Goal: Register for event/course

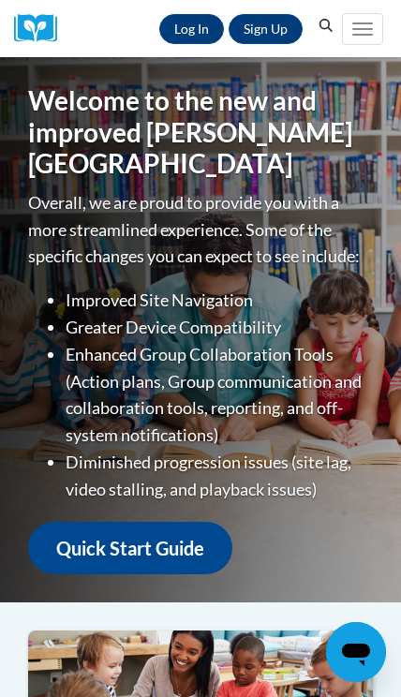
click at [204, 23] on link "Log In" at bounding box center [191, 29] width 65 height 30
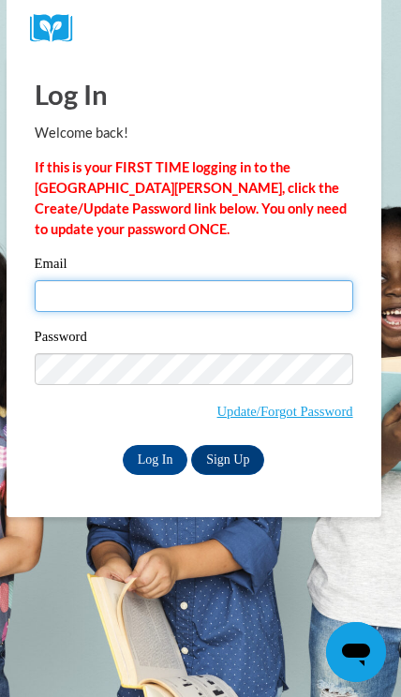
type input "frairen30@gmail.com"
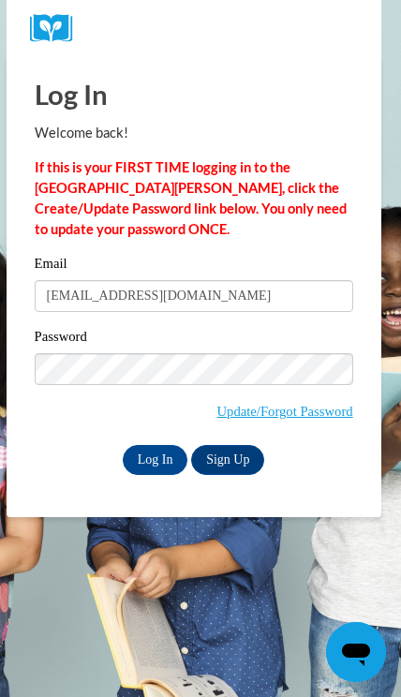
click at [155, 458] on input "Log In" at bounding box center [156, 460] width 66 height 30
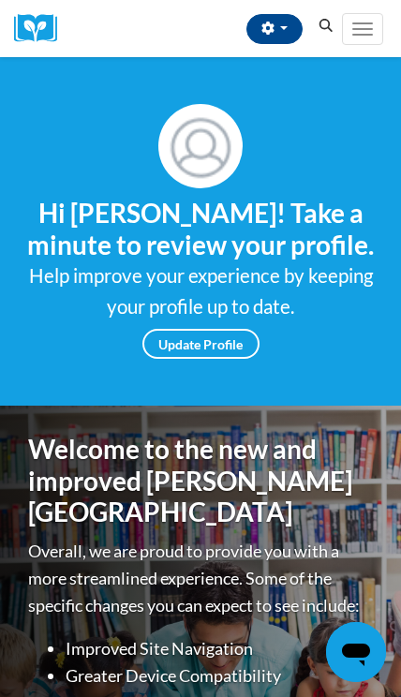
click at [325, 25] on icon "Search" at bounding box center [326, 26] width 17 height 14
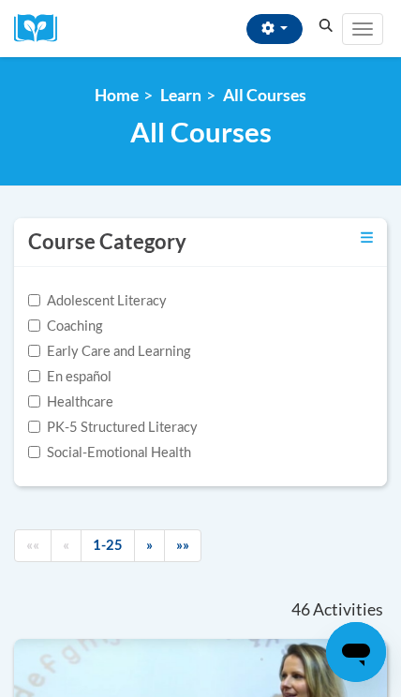
click at [171, 348] on label "Early Care and Learning" at bounding box center [109, 351] width 162 height 21
click at [40, 348] on input "Early Care and Learning" at bounding box center [34, 351] width 12 height 12
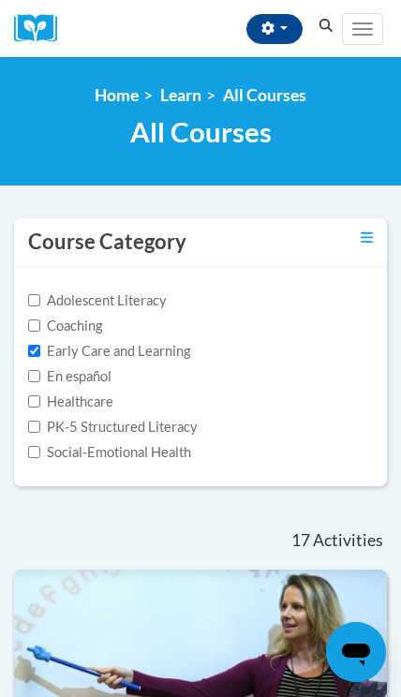
click at [176, 357] on label "Early Care and Learning" at bounding box center [109, 351] width 162 height 21
click at [40, 357] on input "Early Care and Learning" at bounding box center [34, 351] width 12 height 12
checkbox input "false"
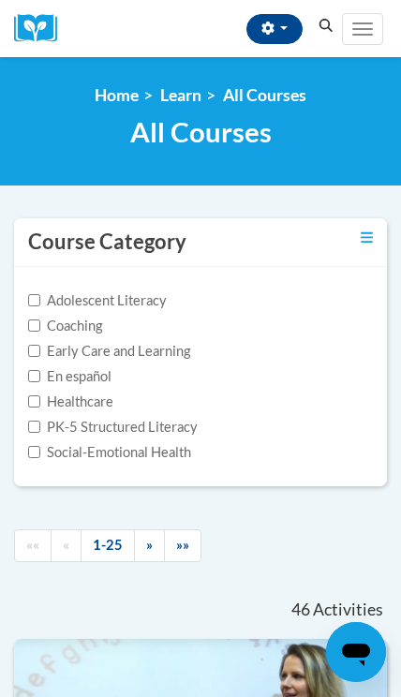
click at [334, 26] on icon "Search" at bounding box center [326, 26] width 17 height 14
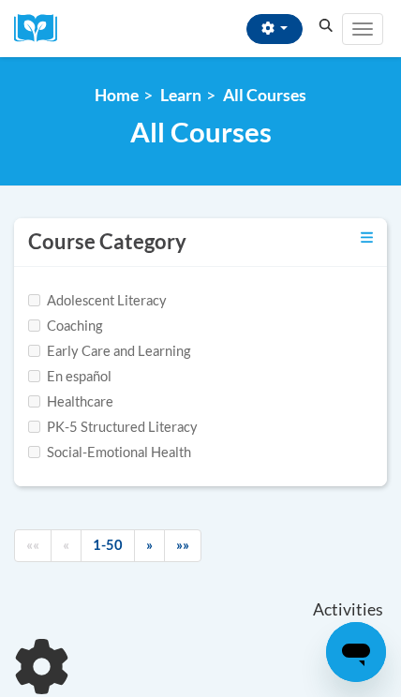
click at [322, 21] on icon "Search" at bounding box center [326, 26] width 14 height 14
click at [336, 18] on button "Search" at bounding box center [326, 26] width 28 height 22
click at [329, 22] on icon "Search" at bounding box center [326, 26] width 14 height 14
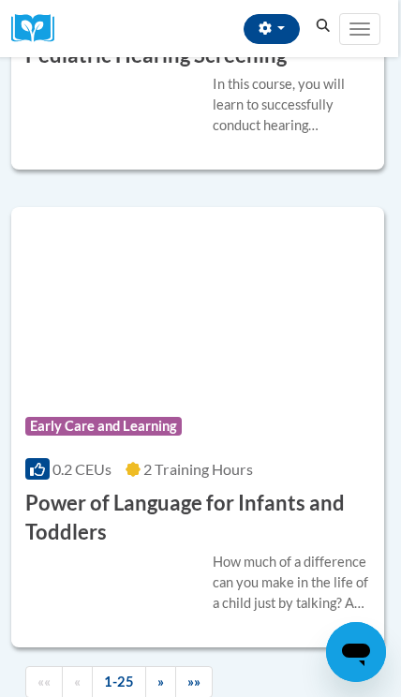
scroll to position [11690, 3]
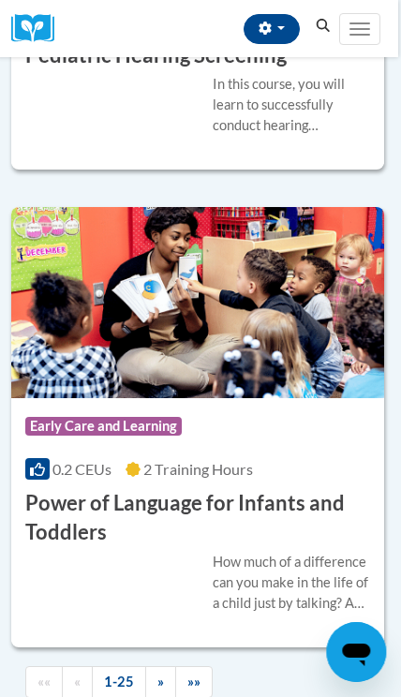
click at [363, 26] on button "Toggle navigation" at bounding box center [359, 29] width 41 height 32
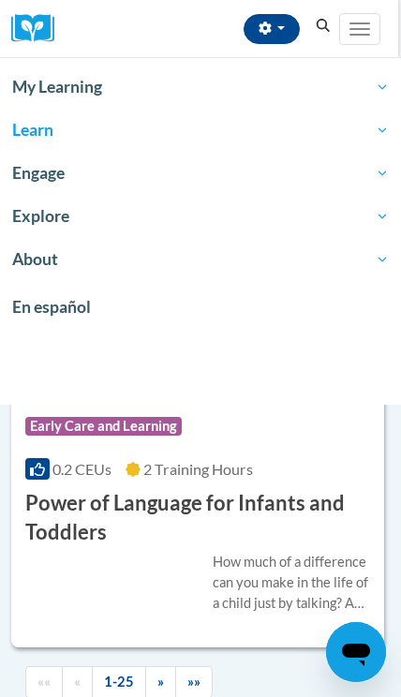
click at [325, 95] on span "My Learning" at bounding box center [200, 87] width 377 height 22
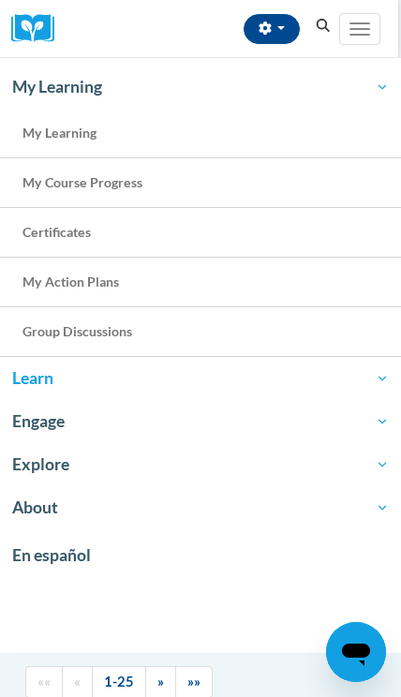
click at [25, 373] on span "Learn" at bounding box center [200, 378] width 377 height 22
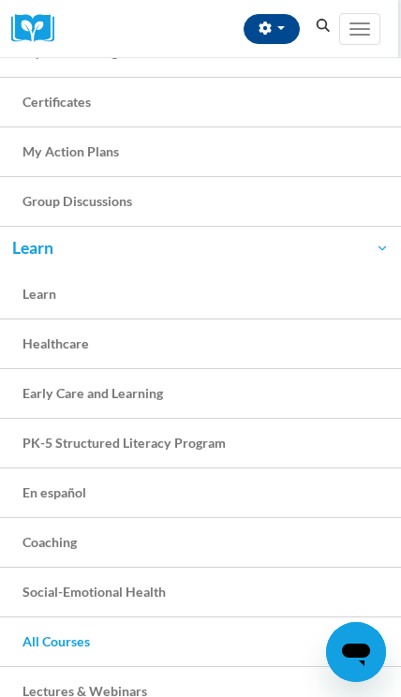
scroll to position [147, 0]
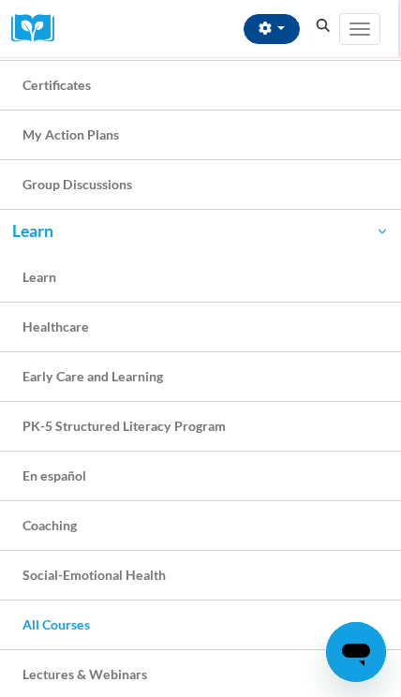
click at [284, 422] on link "PK-5 Structured Literacy Program" at bounding box center [200, 427] width 401 height 50
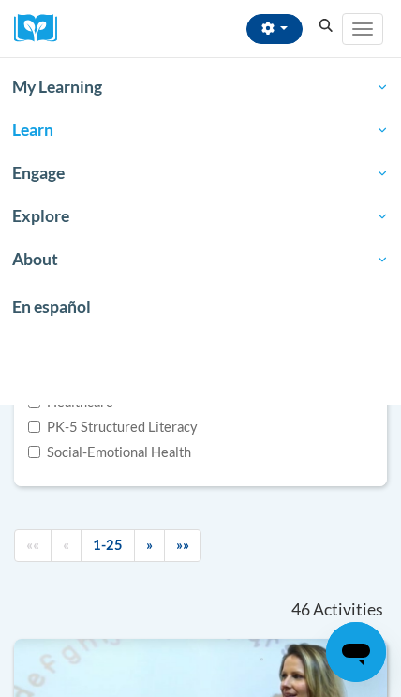
scroll to position [11690, 3]
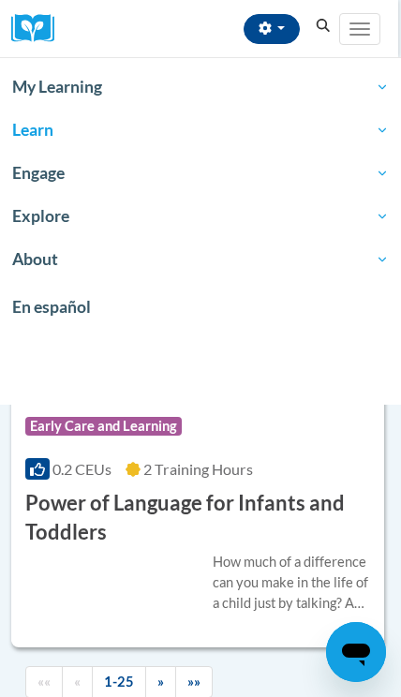
click at [260, 141] on span "Learn" at bounding box center [200, 130] width 377 height 22
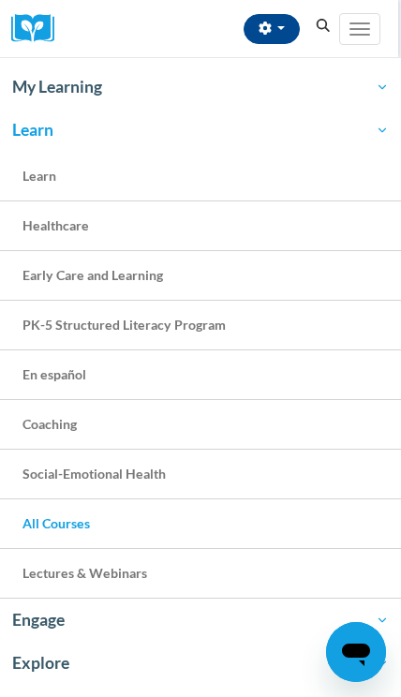
click at [300, 279] on link "Early Care and Learning" at bounding box center [200, 276] width 401 height 50
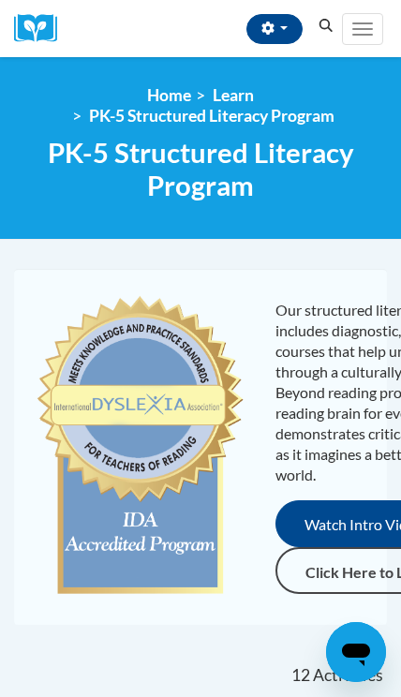
click at [326, 32] on icon "Search" at bounding box center [326, 26] width 17 height 14
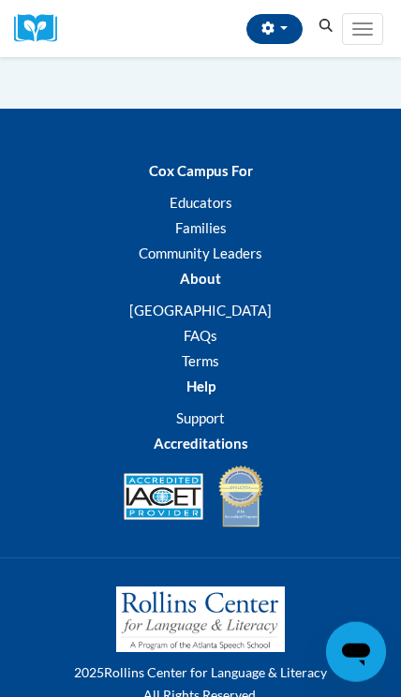
scroll to position [7972, 0]
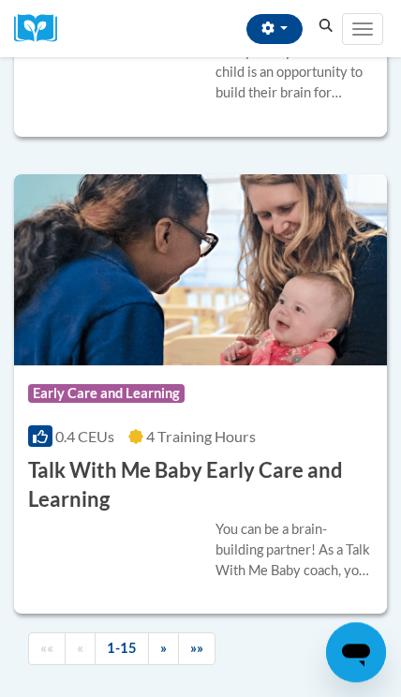
click at [379, 17] on button "Toggle navigation" at bounding box center [362, 29] width 41 height 32
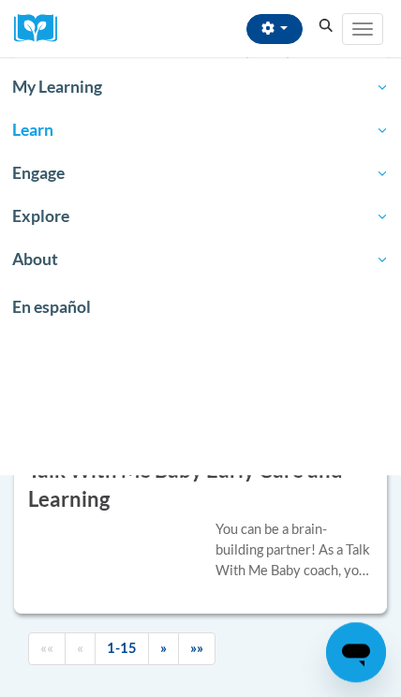
scroll to position [7284, 0]
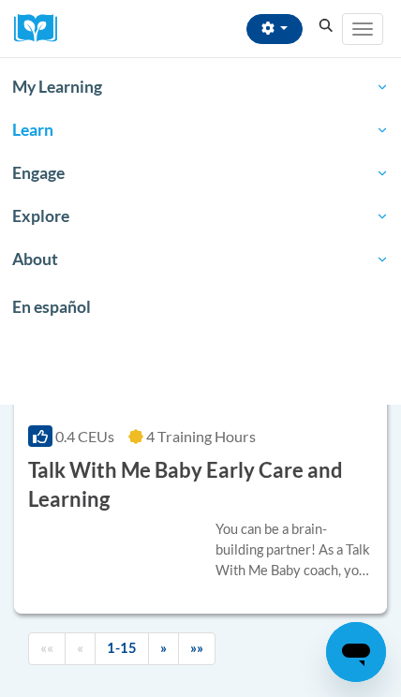
click at [384, 129] on span "Learn" at bounding box center [200, 130] width 377 height 22
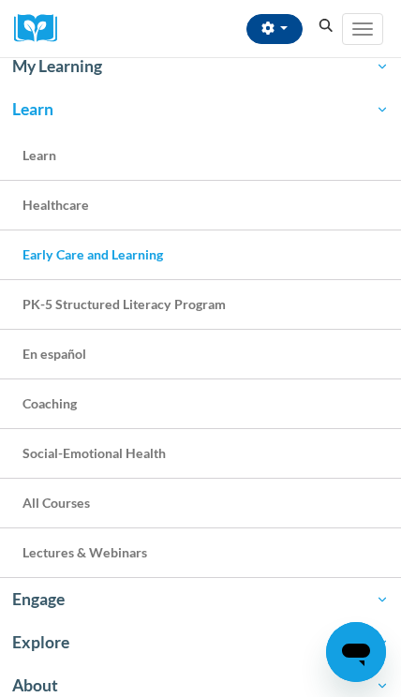
scroll to position [20, 0]
click at [320, 24] on icon "Search" at bounding box center [326, 26] width 14 height 14
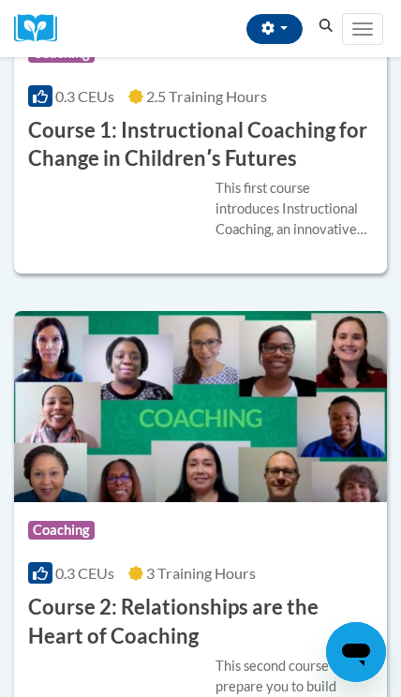
scroll to position [2710, 0]
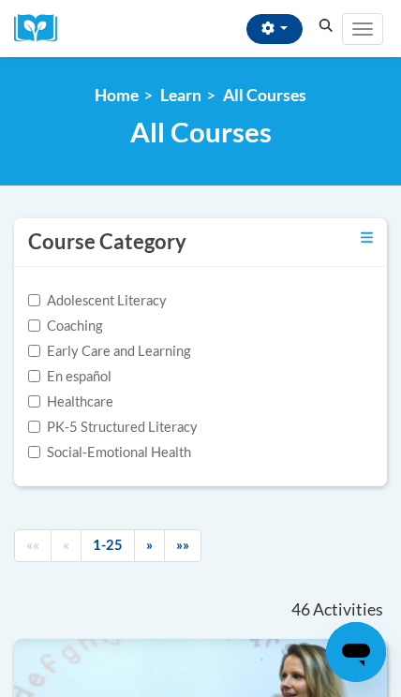
click at [153, 302] on label "Adolescent Literacy" at bounding box center [97, 300] width 139 height 21
click at [40, 302] on input "Adolescent Literacy" at bounding box center [34, 300] width 12 height 12
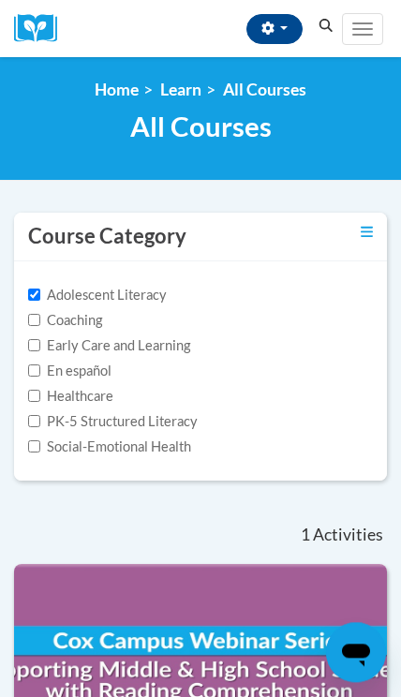
click at [156, 297] on label "Adolescent Literacy" at bounding box center [97, 295] width 139 height 21
click at [40, 297] on input "Adolescent Literacy" at bounding box center [34, 295] width 12 height 12
checkbox input "false"
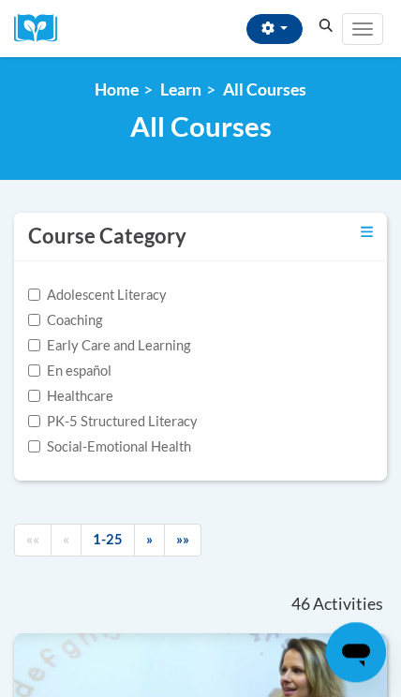
scroll to position [6, 0]
click at [178, 423] on label "PK-5 Structured Literacy" at bounding box center [113, 421] width 170 height 21
click at [40, 423] on input "PK-5 Structured Literacy" at bounding box center [34, 421] width 12 height 12
checkbox input "true"
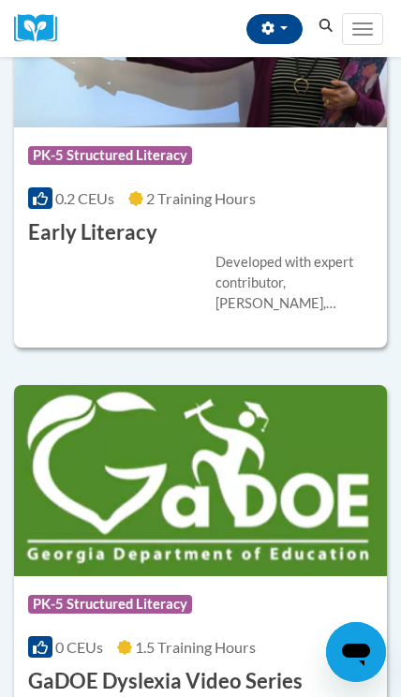
scroll to position [1558, 0]
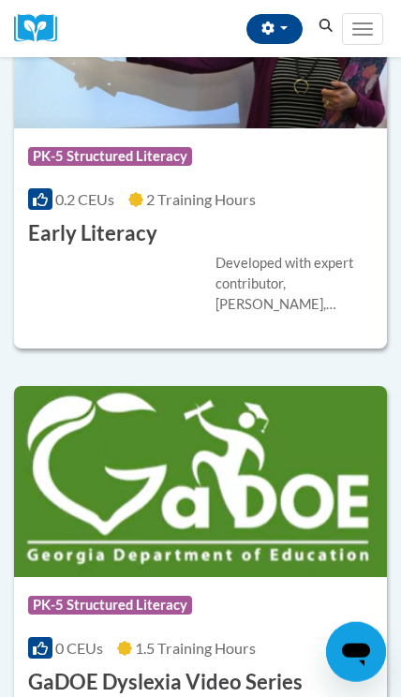
click at [283, 194] on div "0.2 CEUs 2 Training Hours" at bounding box center [200, 199] width 345 height 21
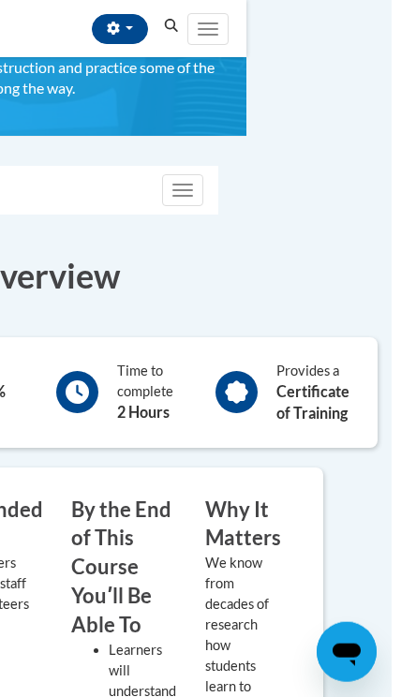
scroll to position [251, 89]
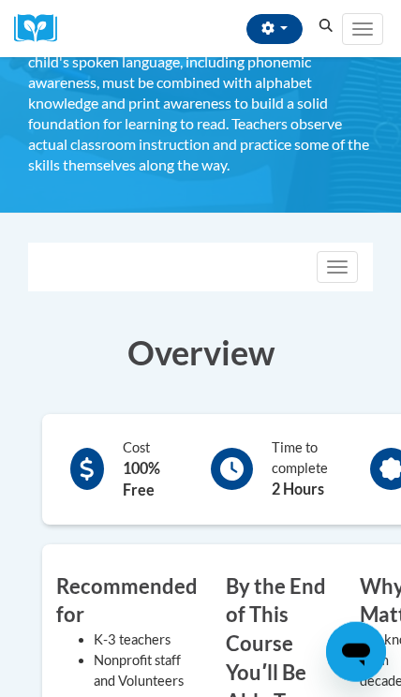
click at [340, 270] on button "Toggle navigation" at bounding box center [337, 267] width 41 height 32
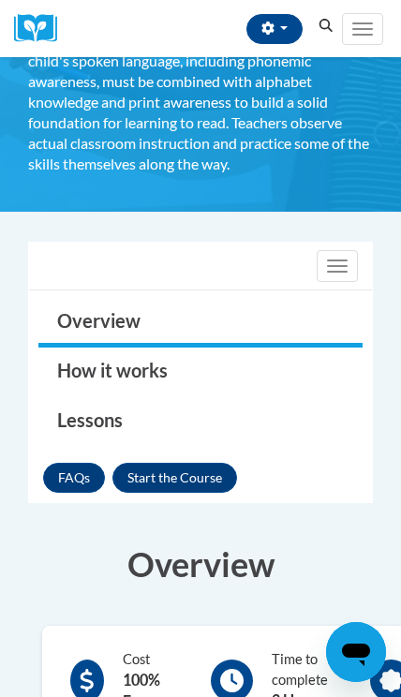
click at [210, 484] on button "Enroll" at bounding box center [174, 478] width 125 height 30
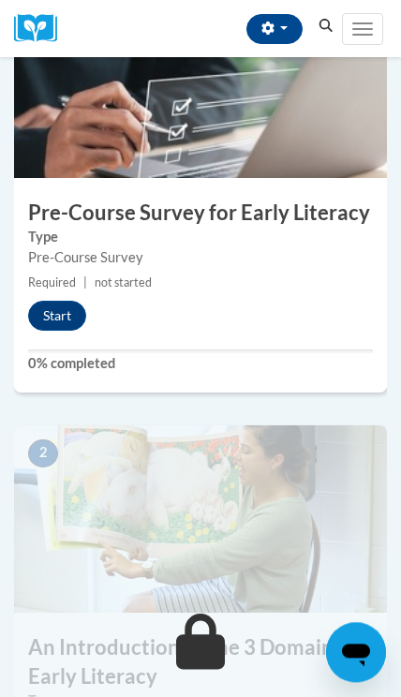
scroll to position [353, 0]
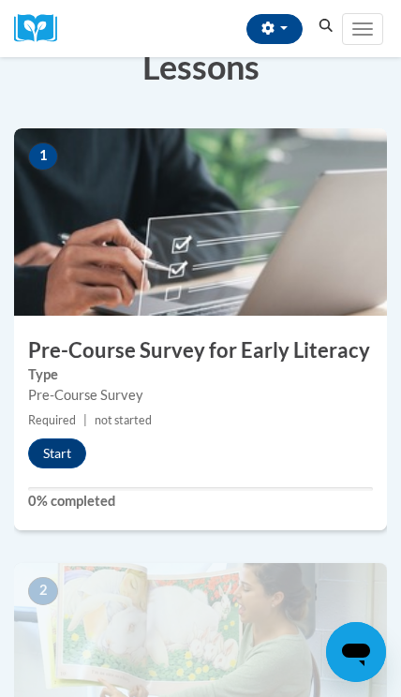
click at [72, 453] on button "Start" at bounding box center [57, 453] width 58 height 30
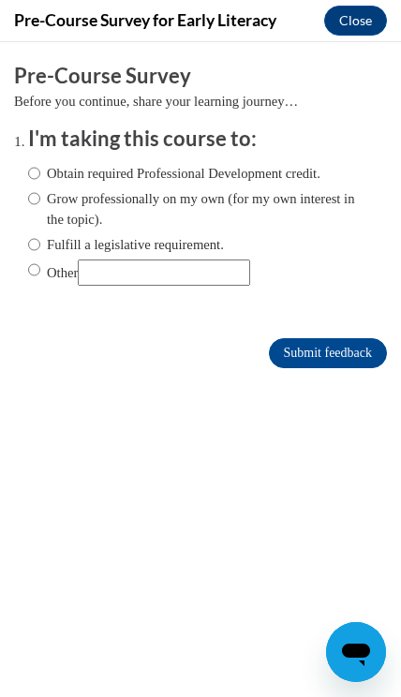
scroll to position [0, 0]
click at [328, 352] on input "Submit feedback" at bounding box center [328, 353] width 118 height 30
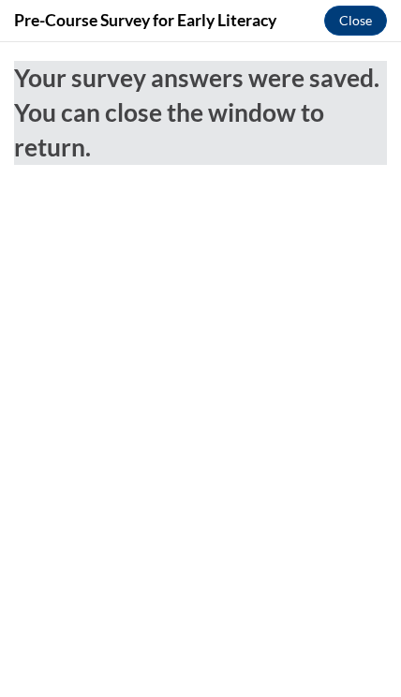
click at [355, 23] on button "Close" at bounding box center [355, 21] width 63 height 30
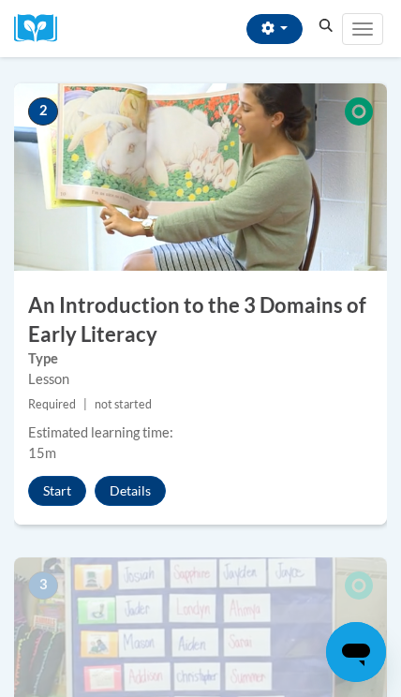
scroll to position [834, 0]
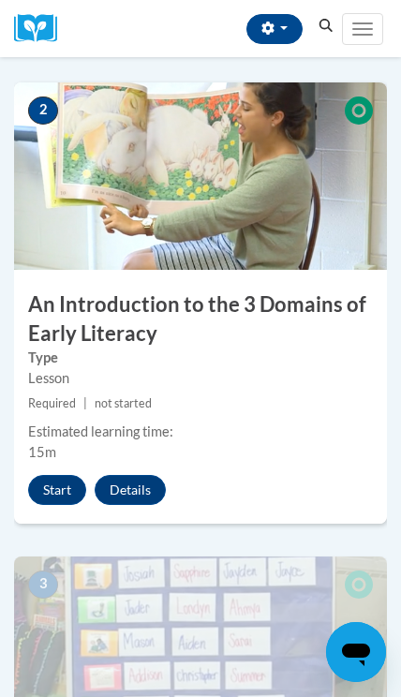
click at [67, 497] on button "Start" at bounding box center [57, 490] width 58 height 30
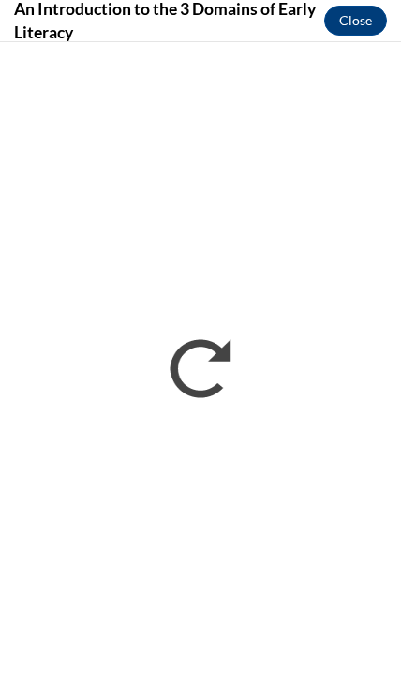
scroll to position [0, 0]
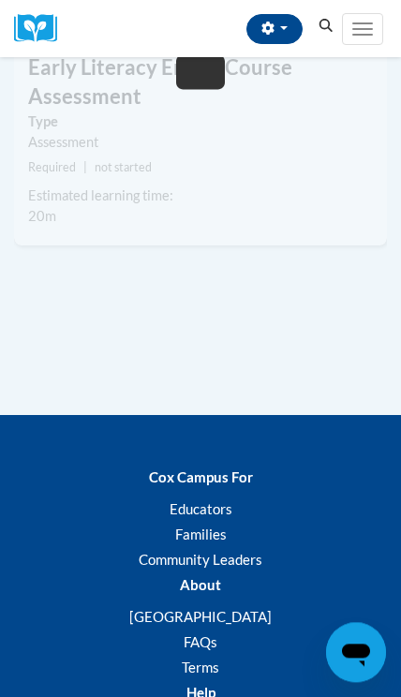
scroll to position [2889, 0]
